Goal: Navigation & Orientation: Find specific page/section

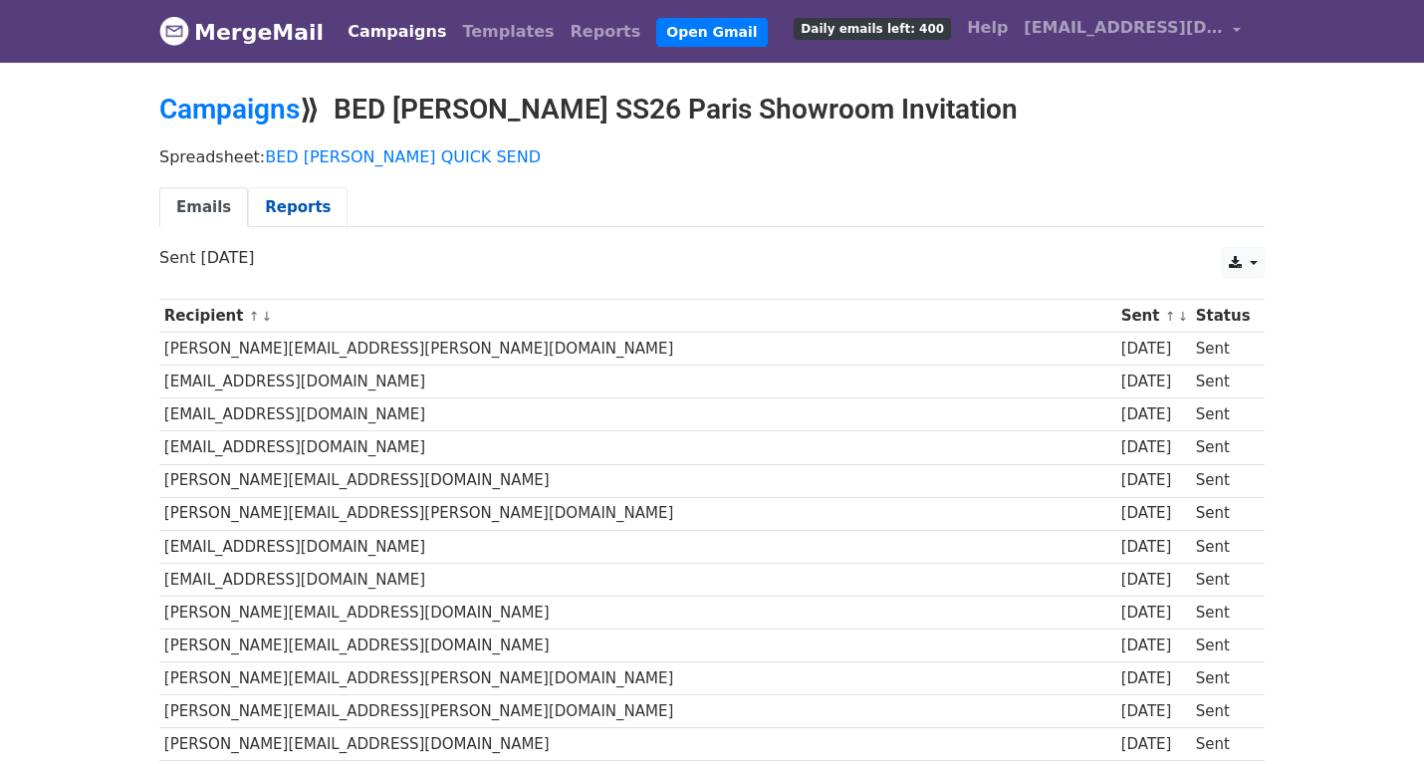
click at [274, 197] on link "Reports" at bounding box center [298, 207] width 100 height 41
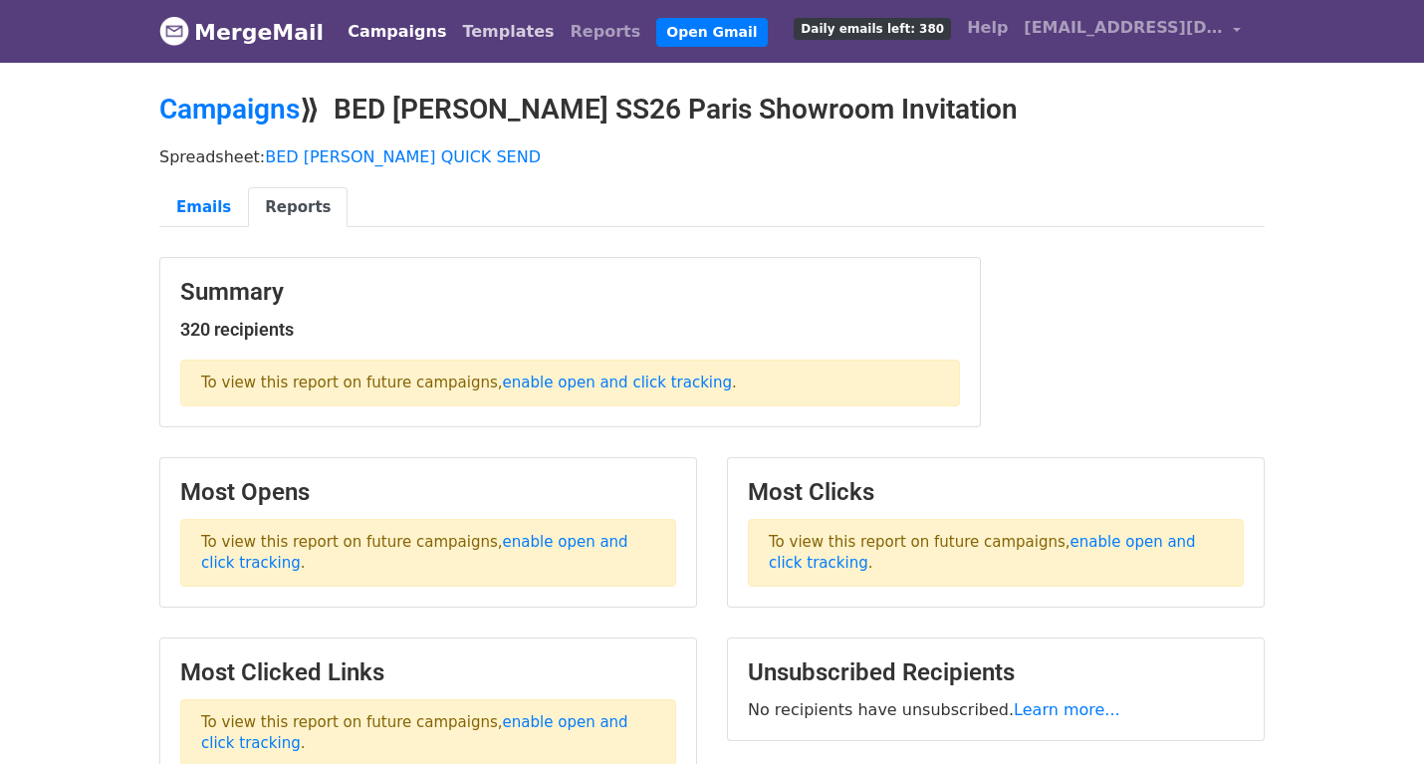
click at [456, 24] on link "Templates" at bounding box center [508, 32] width 108 height 40
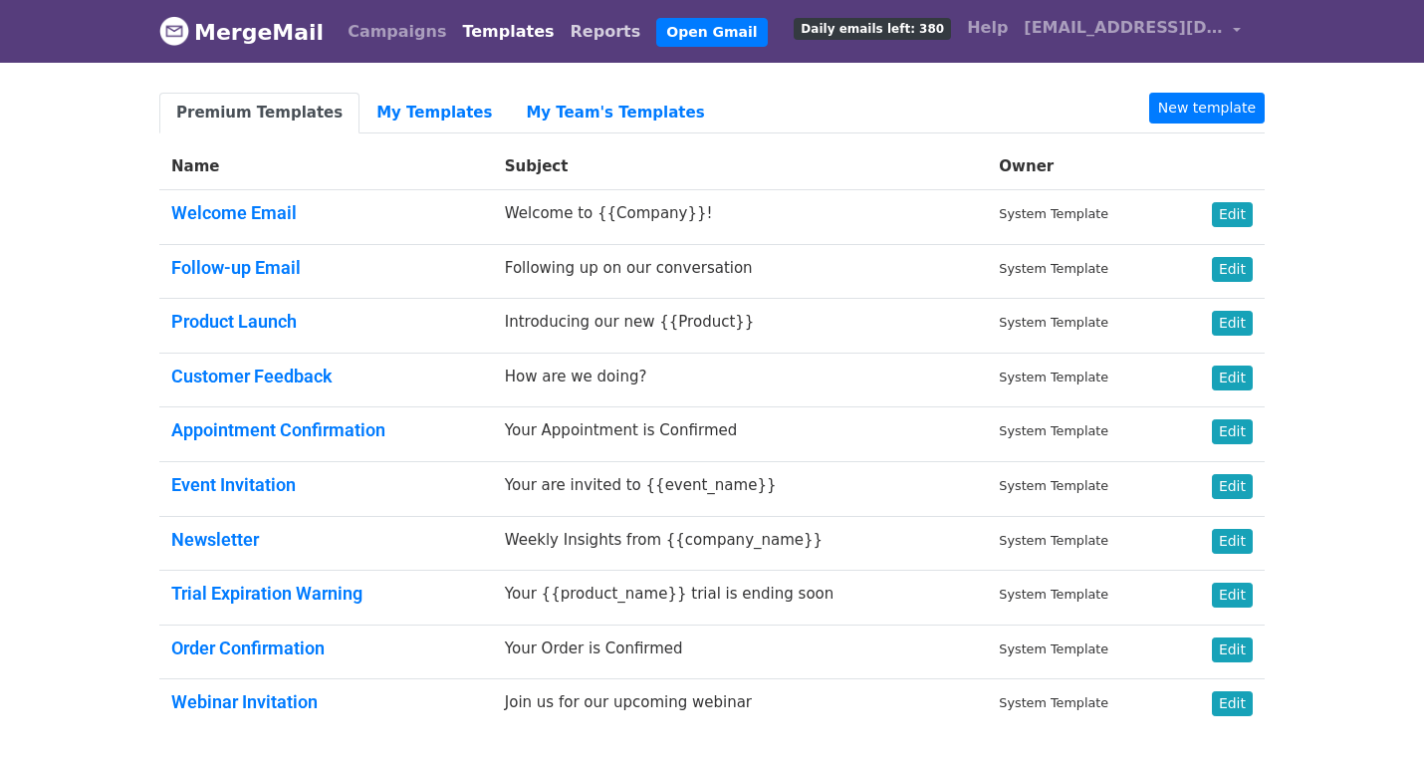
click at [563, 42] on link "Reports" at bounding box center [606, 32] width 87 height 40
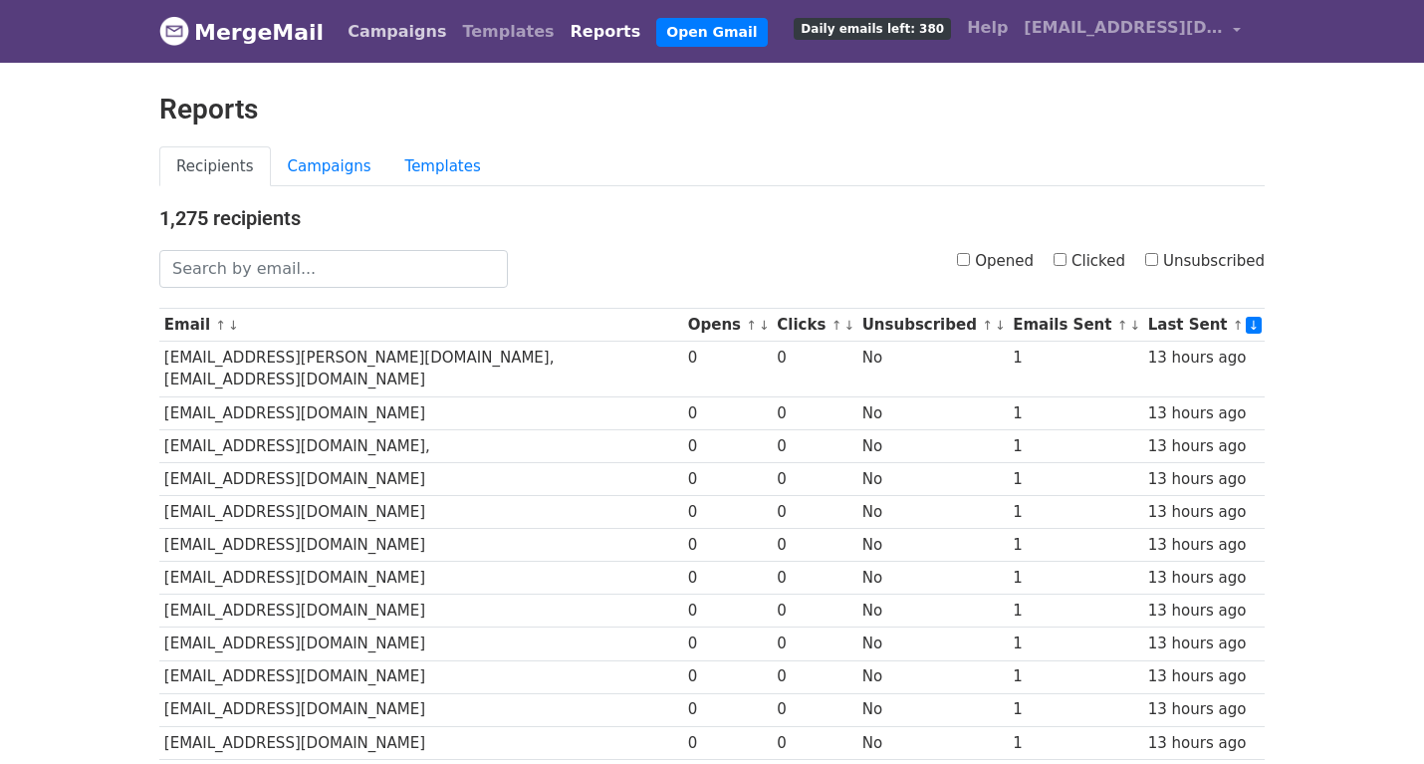
click at [359, 35] on link "Campaigns" at bounding box center [396, 32] width 114 height 40
